Goal: Task Accomplishment & Management: Manage account settings

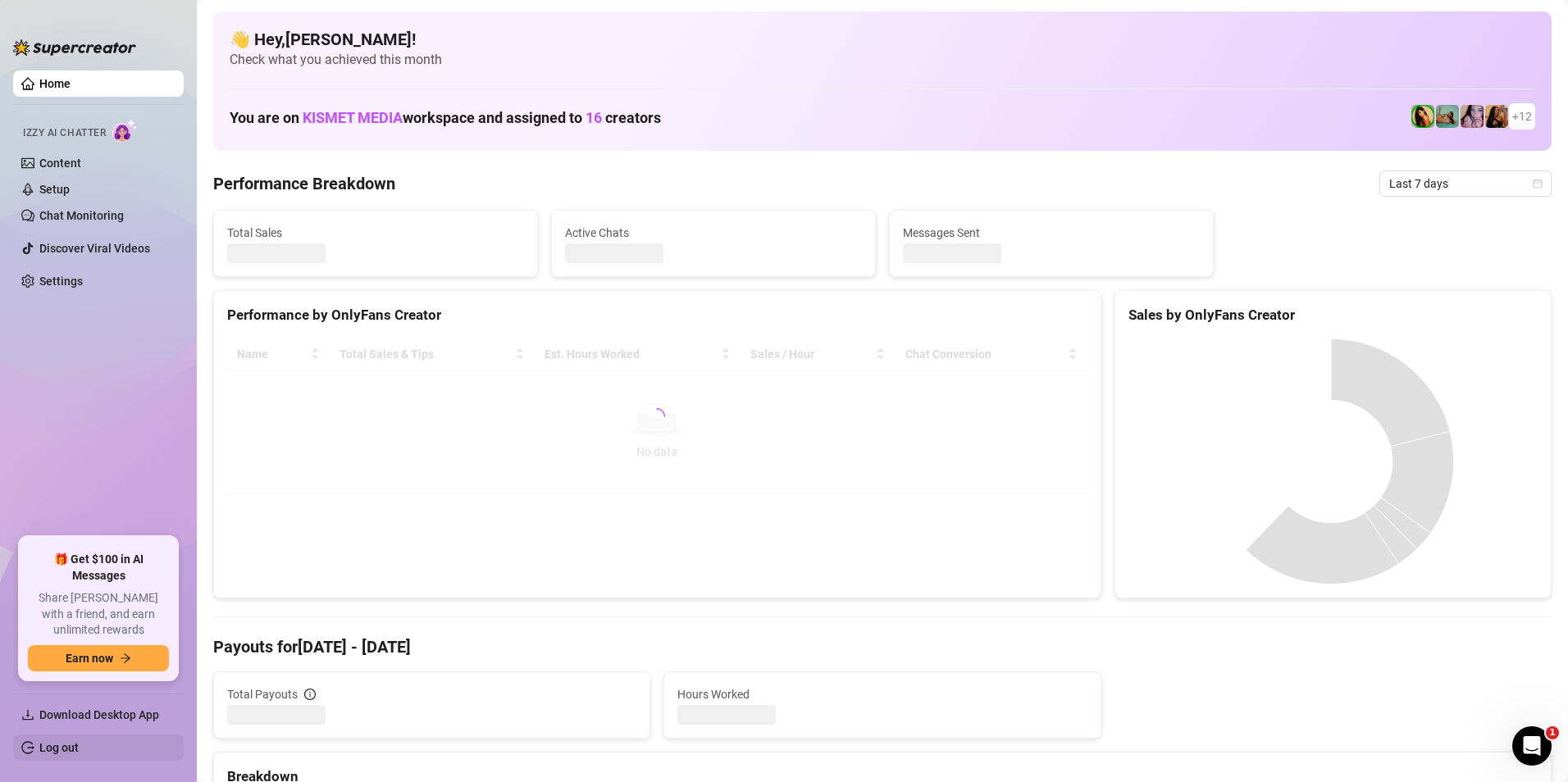
click at [79, 741] on link "Log out" at bounding box center [59, 747] width 39 height 13
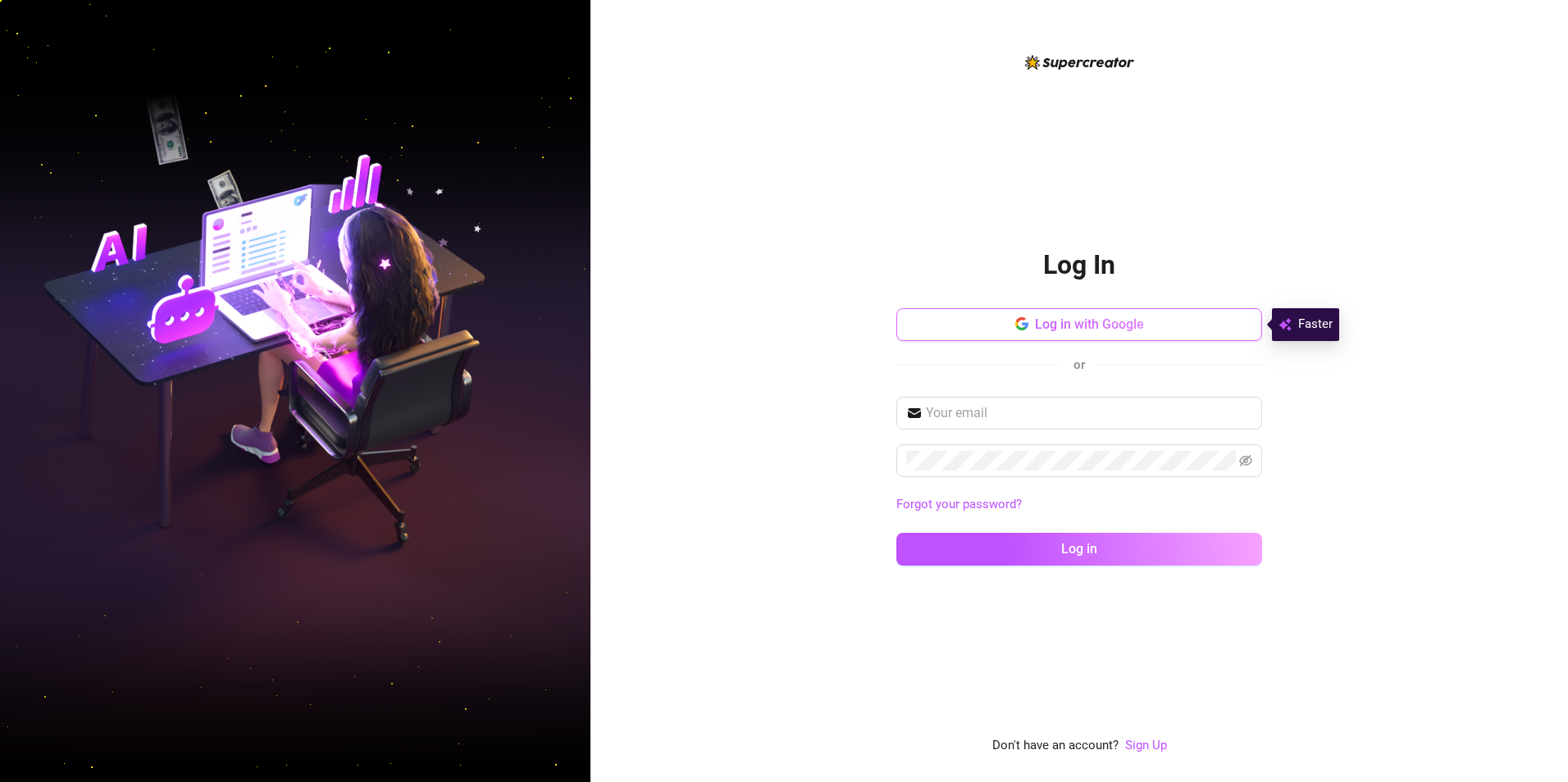
click at [1040, 322] on span "Log in with Google" at bounding box center [1089, 324] width 109 height 16
click at [1083, 327] on span "Log in with Google" at bounding box center [1089, 324] width 109 height 16
